Goal: Information Seeking & Learning: Check status

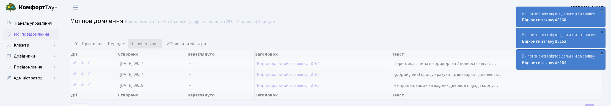
select select "25"
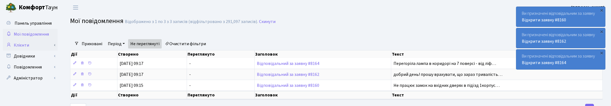
click at [21, 44] on link "Клієнти" at bounding box center [30, 45] width 55 height 11
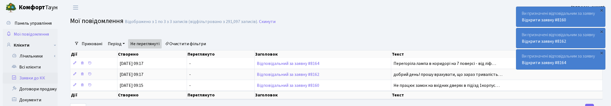
click at [25, 78] on link "Заявки до КК" at bounding box center [30, 78] width 55 height 11
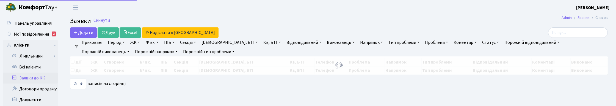
select select "25"
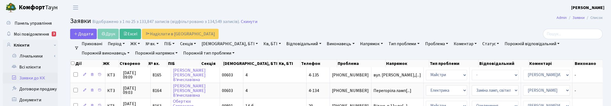
click at [261, 42] on link "Кв, БТІ" at bounding box center [272, 43] width 22 height 9
click at [24, 68] on link "Всі клієнти" at bounding box center [30, 67] width 55 height 11
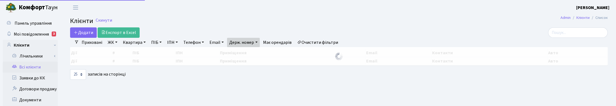
select select "25"
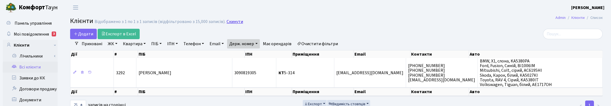
click at [234, 22] on link "Скинути" at bounding box center [235, 21] width 17 height 5
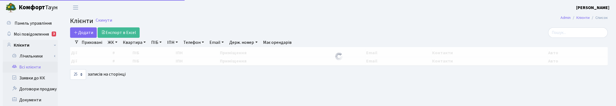
select select "25"
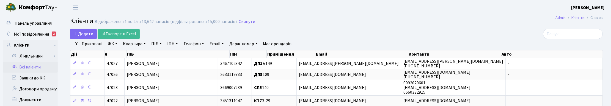
click at [136, 45] on link "Квартира" at bounding box center [134, 43] width 27 height 9
click at [135, 54] on input "text" at bounding box center [137, 55] width 32 height 10
type input "7-568"
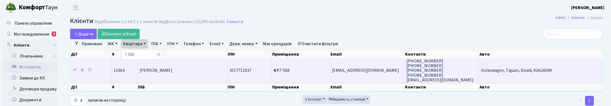
click at [169, 74] on td "Конча Денис Васильович" at bounding box center [182, 70] width 89 height 25
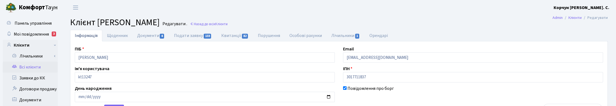
select select "25"
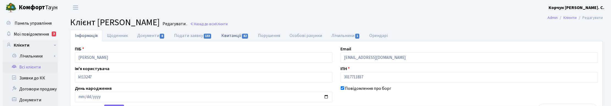
click at [239, 36] on link "Квитанції 82" at bounding box center [235, 35] width 37 height 11
select select "25"
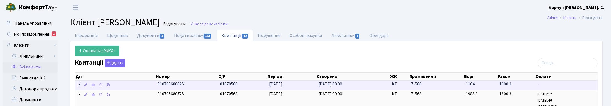
click at [79, 87] on icon at bounding box center [79, 85] width 4 height 4
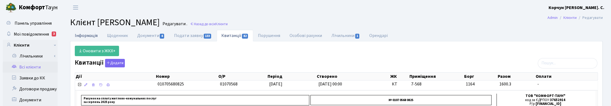
click at [91, 36] on link "Інформація" at bounding box center [86, 35] width 32 height 11
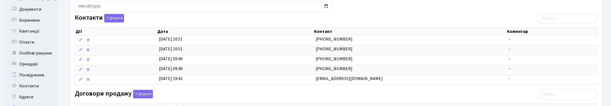
scroll to position [103, 0]
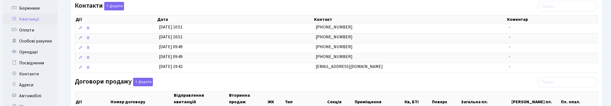
click at [30, 18] on link "Квитанції" at bounding box center [30, 19] width 55 height 11
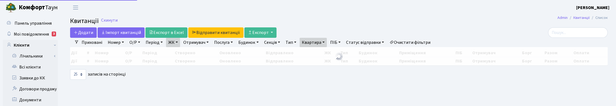
select select "25"
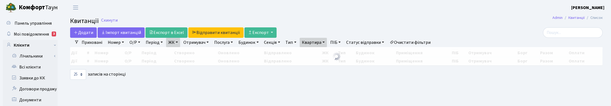
click at [100, 21] on div at bounding box center [100, 20] width 0 height 5
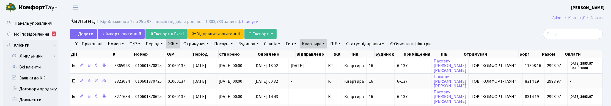
click at [255, 22] on h2 "Квитанції Відображено з 1 по 25 з 98 записів (відфільтровано з 1,303,733 записі…" at bounding box center [336, 21] width 533 height 9
click at [252, 20] on link "Скинути" at bounding box center [250, 21] width 17 height 5
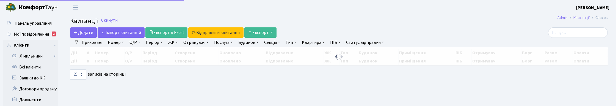
select select "25"
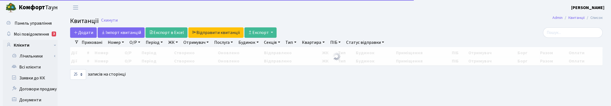
click at [322, 40] on link "Квартира" at bounding box center [313, 42] width 27 height 9
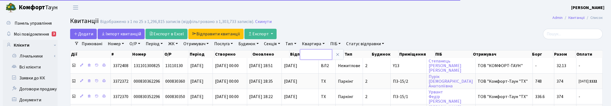
click at [320, 51] on input "text" at bounding box center [316, 55] width 32 height 10
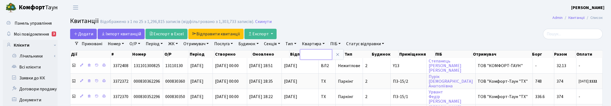
click at [317, 55] on input "text" at bounding box center [316, 55] width 32 height 10
type input "7-568"
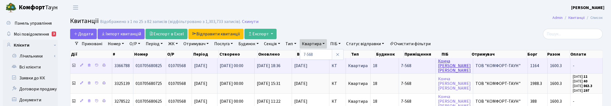
click at [454, 66] on link "Конча Денис Васильович" at bounding box center [454, 65] width 33 height 15
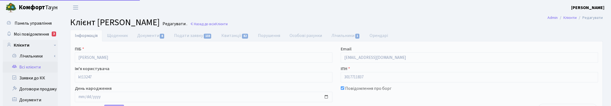
select select "25"
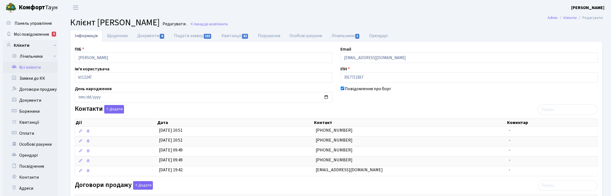
click at [430, 25] on h2 "Клієнт [PERSON_NAME] . Назад до всіх Клієнти" at bounding box center [336, 22] width 533 height 10
drag, startPoint x: 371, startPoint y: 76, endPoint x: 331, endPoint y: 75, distance: 39.9
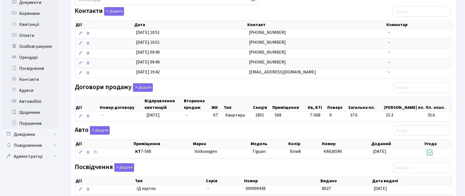
scroll to position [92, 0]
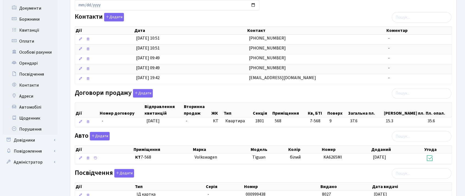
click at [332, 15] on div "Контакти Додати Дії Дата Контакт Коментар Дії Дата Контакт Коментар" at bounding box center [264, 49] width 386 height 73
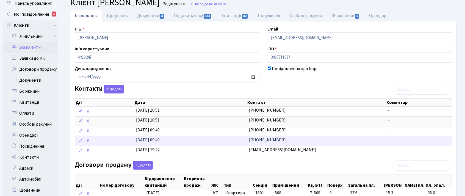
scroll to position [0, 0]
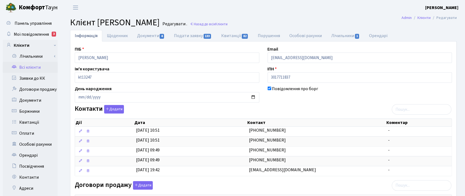
click at [227, 10] on header "Комфорт Таун Корчун І. С. Мій обліковий запис Вийти" at bounding box center [232, 7] width 465 height 15
click at [187, 35] on link "Подати заявку 133" at bounding box center [192, 35] width 47 height 11
select select "25"
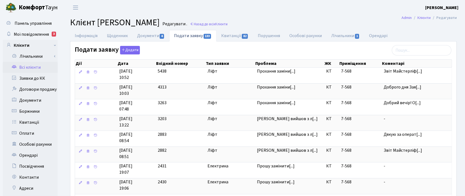
click at [259, 3] on header "Комфорт Таун Корчун І. С. Мій обліковий запис Вийти" at bounding box center [232, 7] width 465 height 15
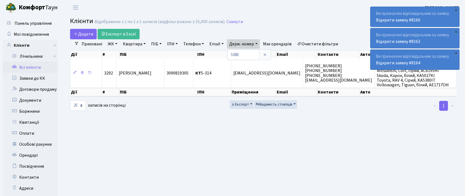
select select "25"
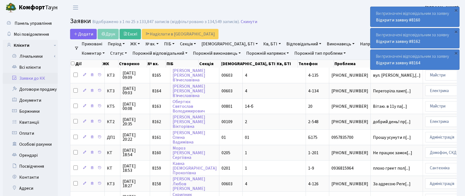
select select "25"
